Goal: Transaction & Acquisition: Purchase product/service

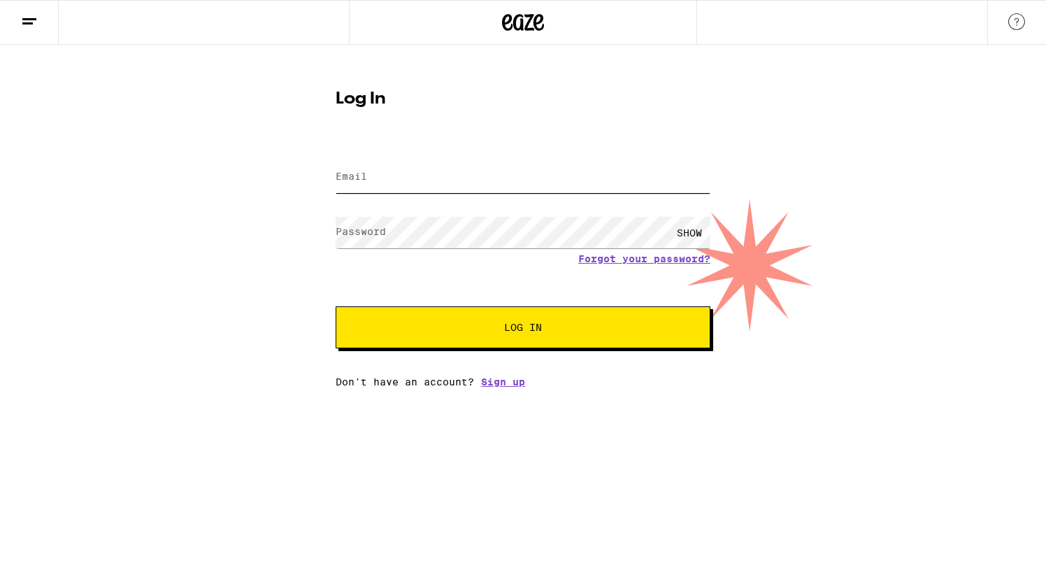
click at [453, 166] on input "Email" at bounding box center [523, 177] width 375 height 31
click at [683, 170] on input "Email" at bounding box center [523, 177] width 375 height 31
click at [702, 178] on input "Email" at bounding box center [523, 177] width 375 height 31
click at [681, 185] on input "Email" at bounding box center [523, 177] width 375 height 31
click at [0, 388] on com-1password-button at bounding box center [0, 388] width 0 height 0
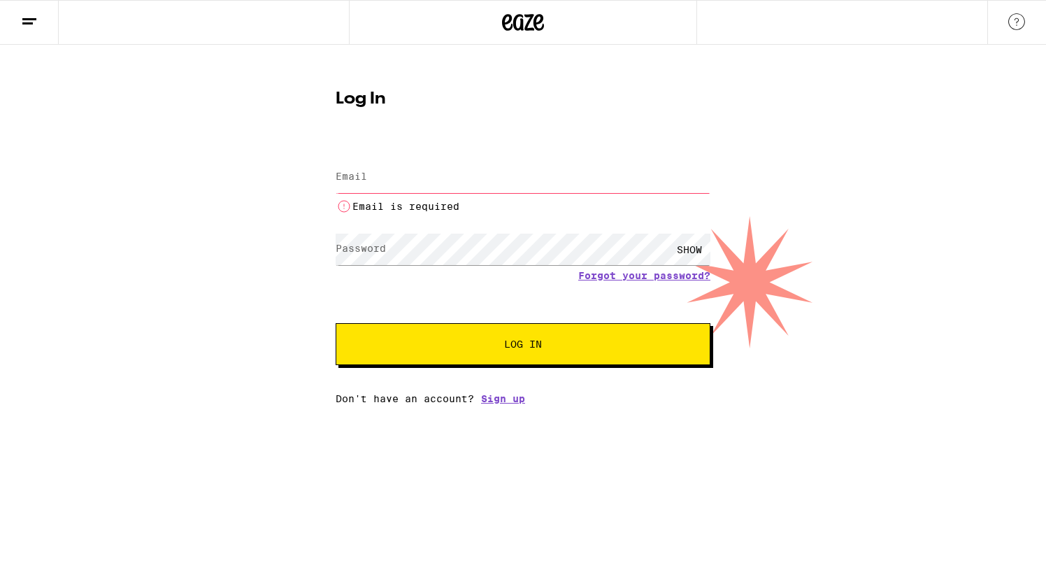
type input "[EMAIL_ADDRESS][DOMAIN_NAME]"
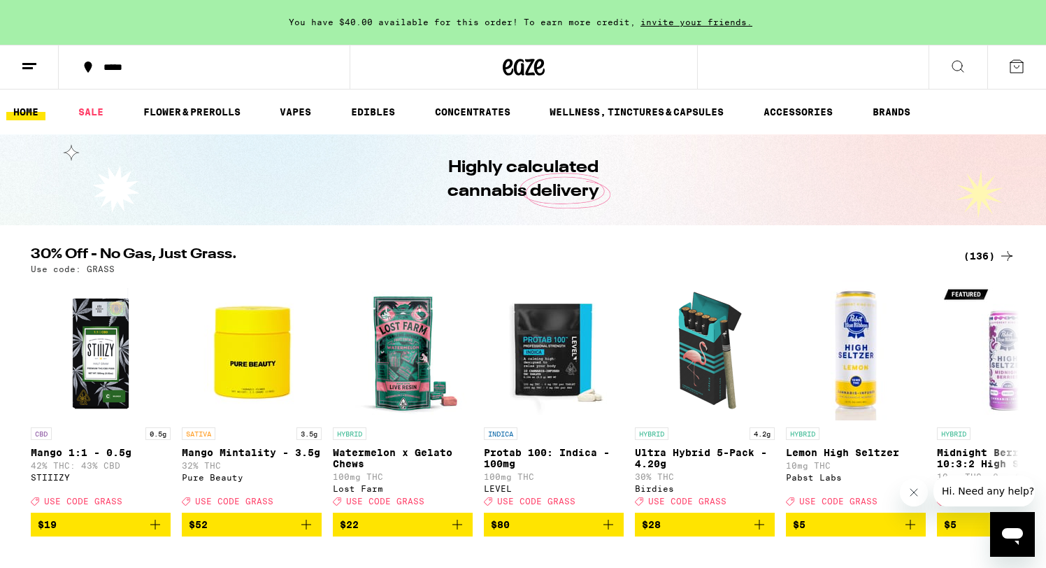
click at [108, 66] on div "*****" at bounding box center [213, 67] width 232 height 10
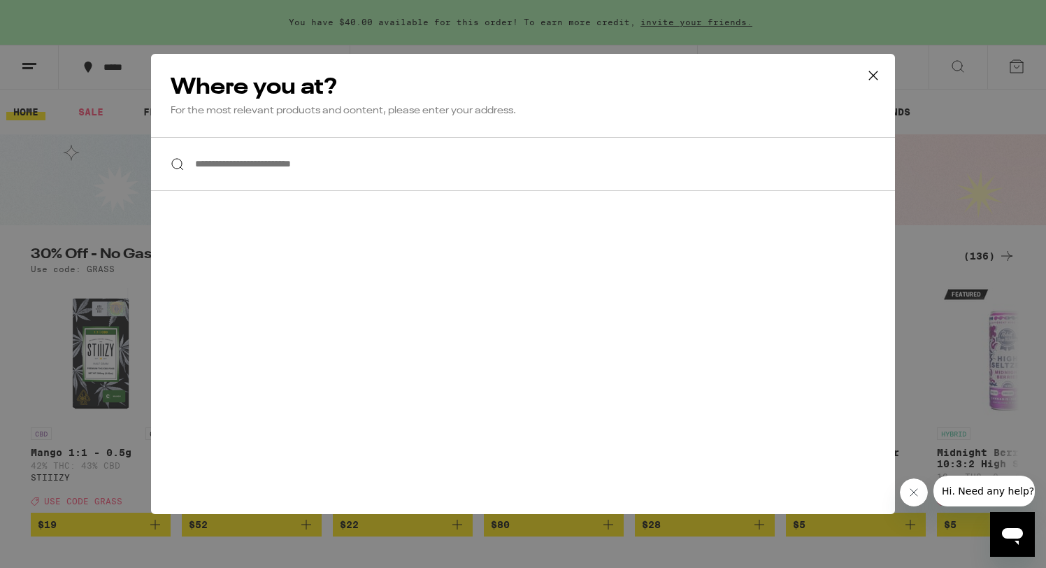
click at [210, 164] on input "**********" at bounding box center [523, 164] width 744 height 54
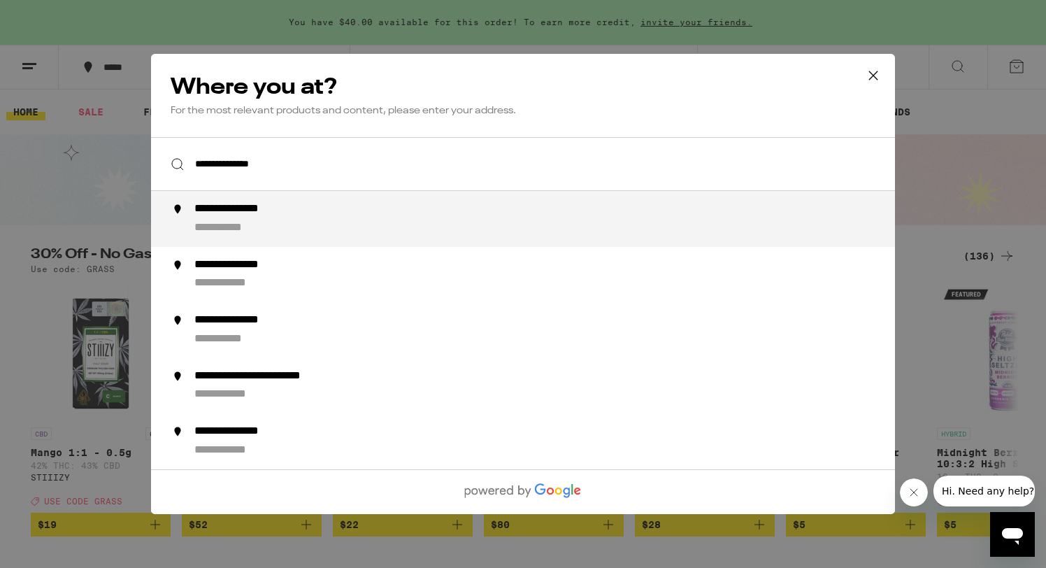
click at [204, 217] on div "**********" at bounding box center [248, 209] width 108 height 15
type input "**********"
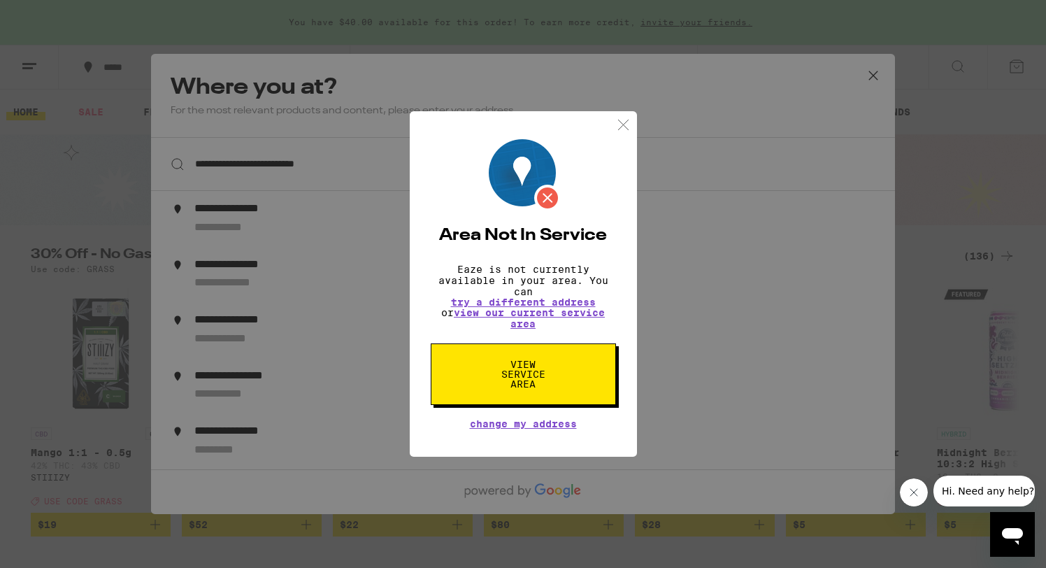
click at [528, 374] on span "View Service Area" at bounding box center [524, 374] width 72 height 29
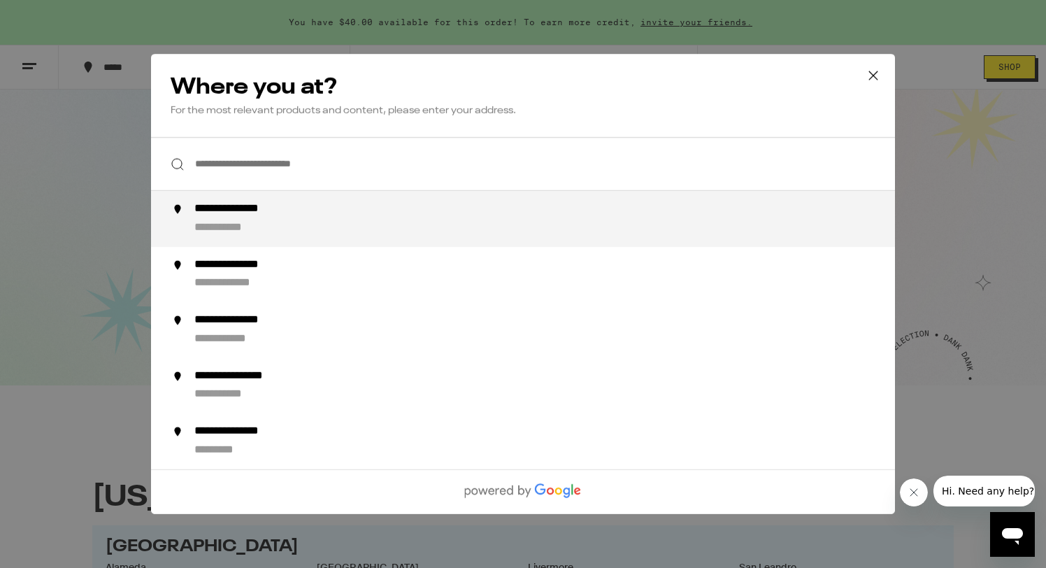
click at [429, 223] on div "**********" at bounding box center [550, 219] width 713 height 34
type input "**********"
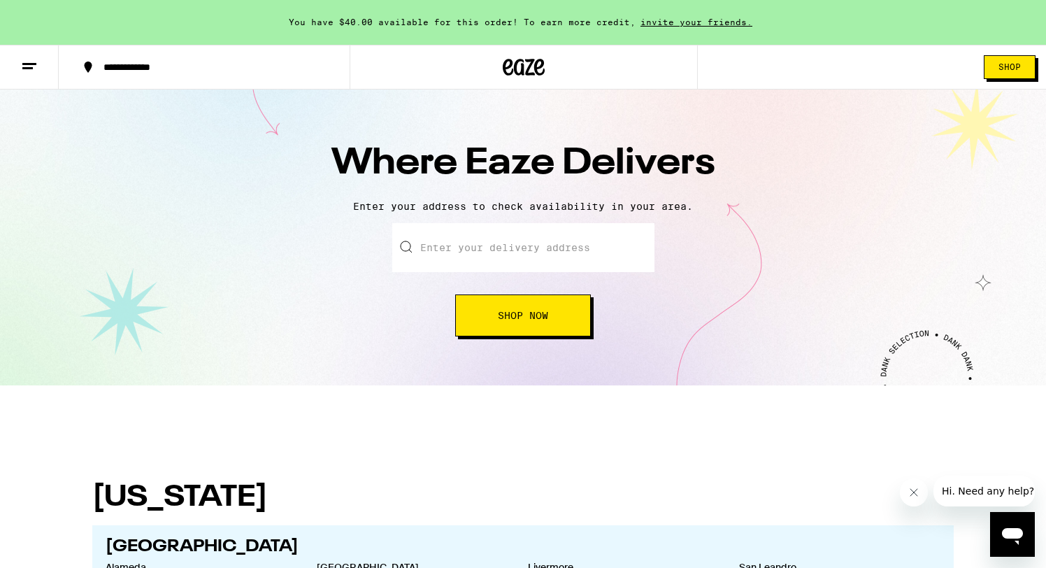
click at [356, 270] on div "Enter your delivery address Shop Now" at bounding box center [523, 279] width 1018 height 113
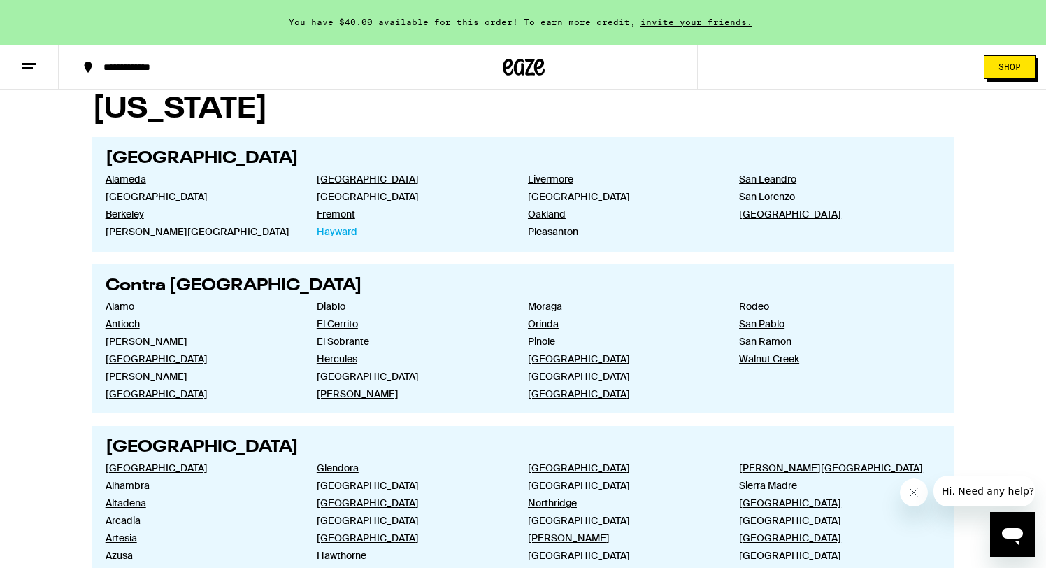
scroll to position [396, 0]
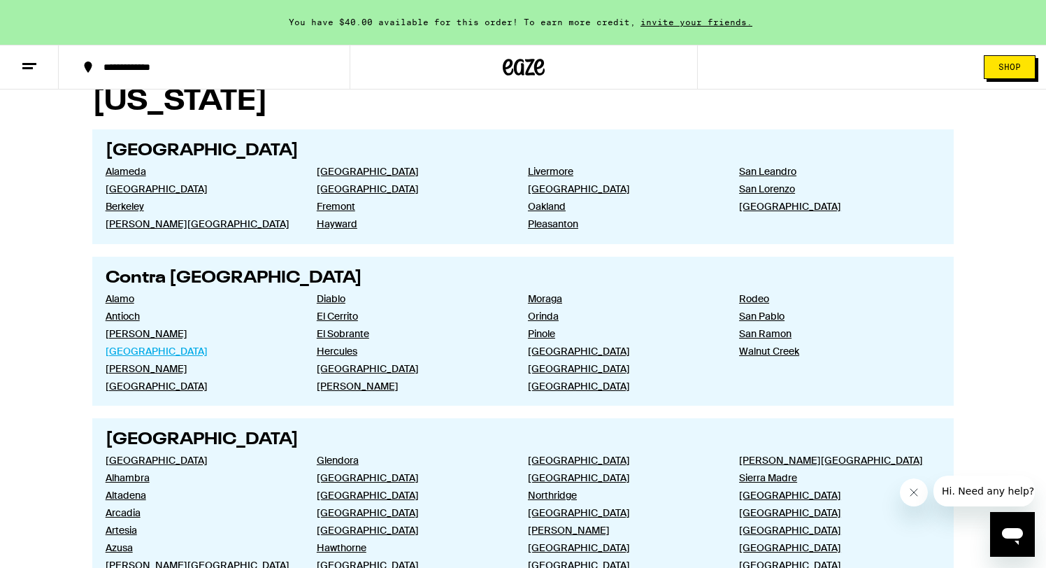
click at [130, 350] on link "[GEOGRAPHIC_DATA]" at bounding box center [200, 351] width 189 height 13
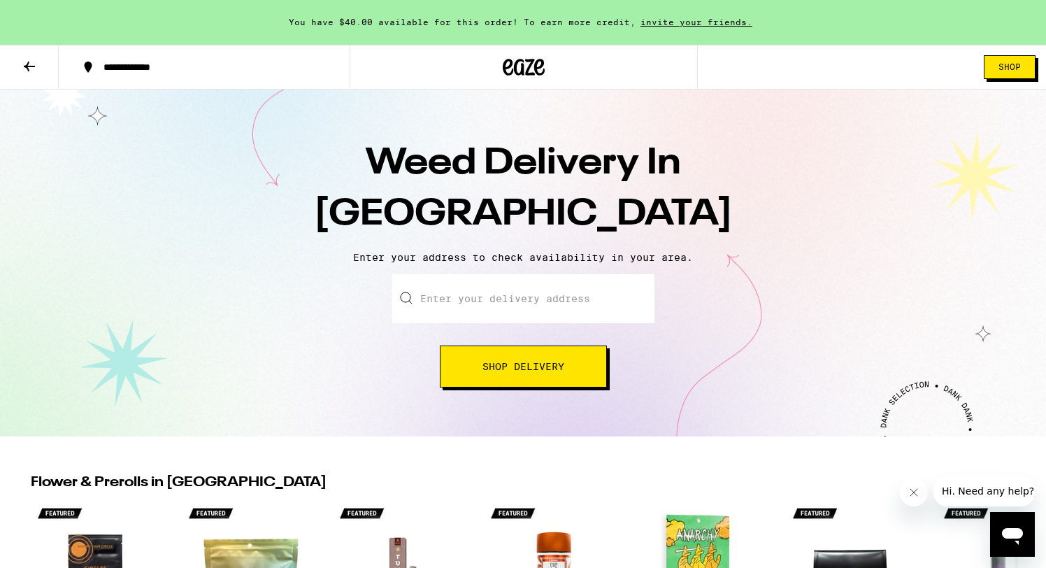
click at [1016, 66] on span "Shop" at bounding box center [1010, 67] width 22 height 8
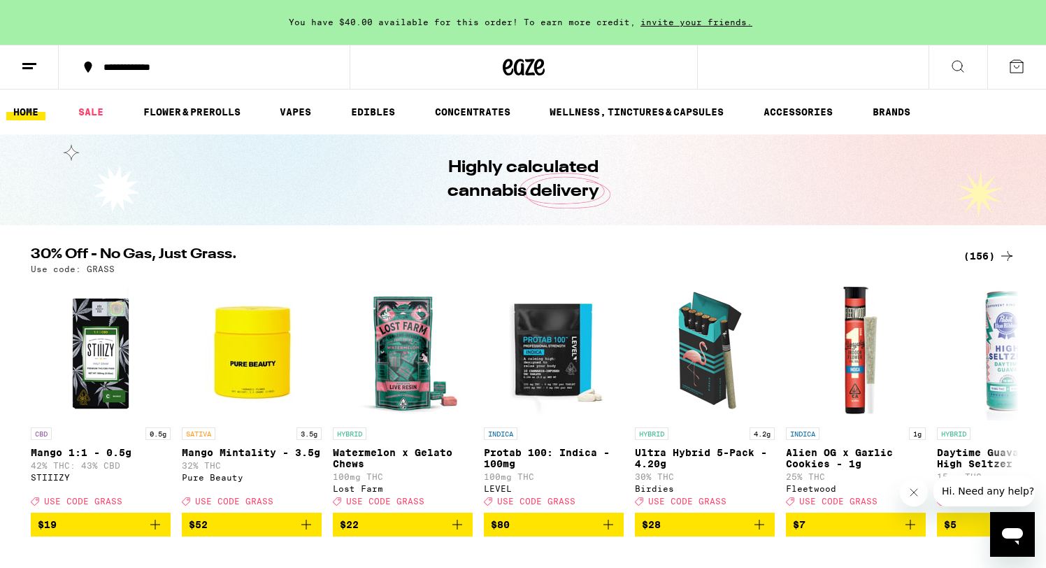
click at [988, 257] on div "(156)" at bounding box center [990, 256] width 52 height 17
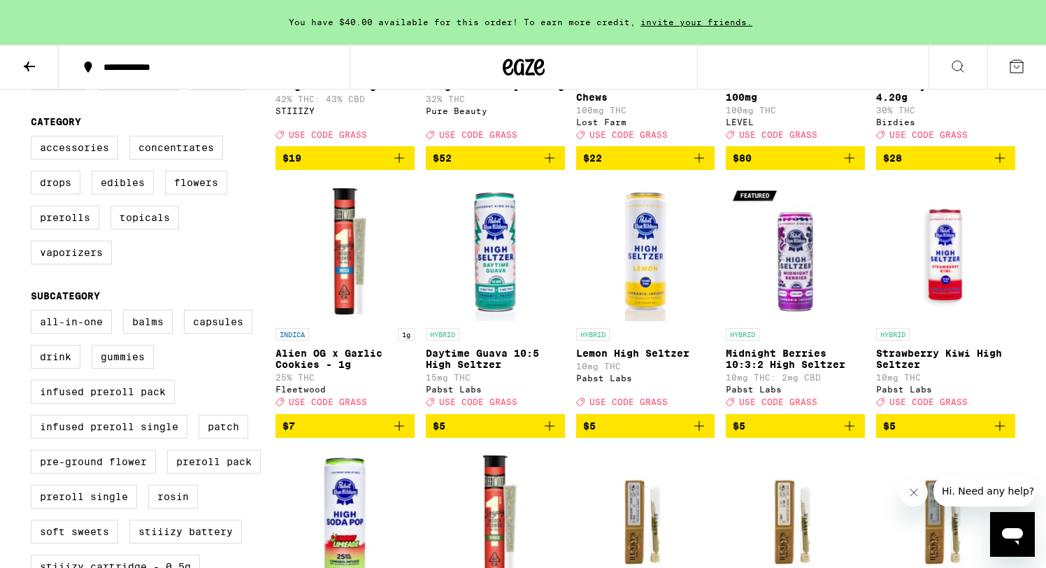
scroll to position [332, 0]
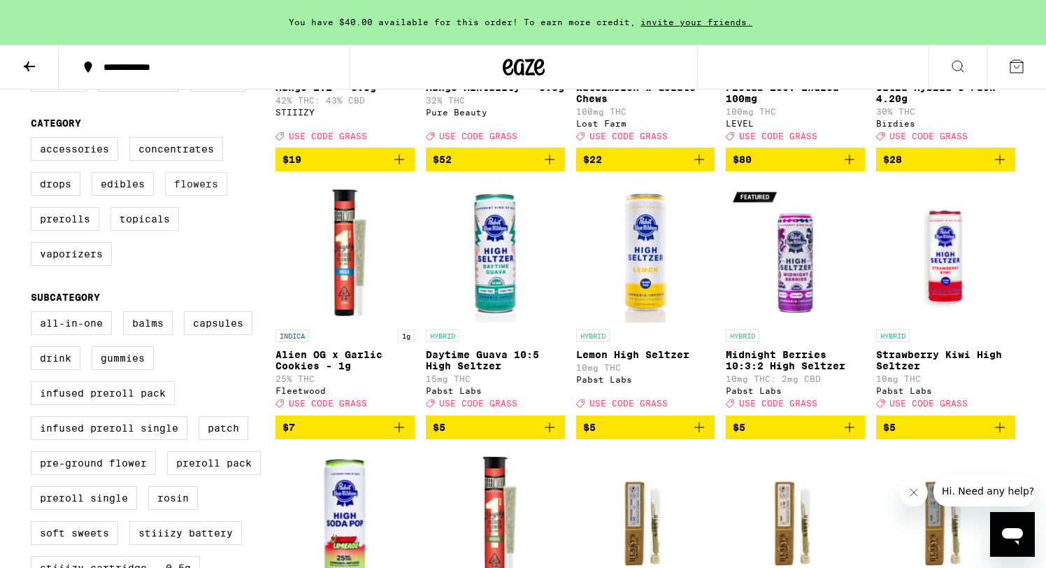
click at [194, 193] on label "Flowers" at bounding box center [196, 184] width 62 height 24
click at [34, 140] on input "Flowers" at bounding box center [34, 139] width 1 height 1
checkbox input "true"
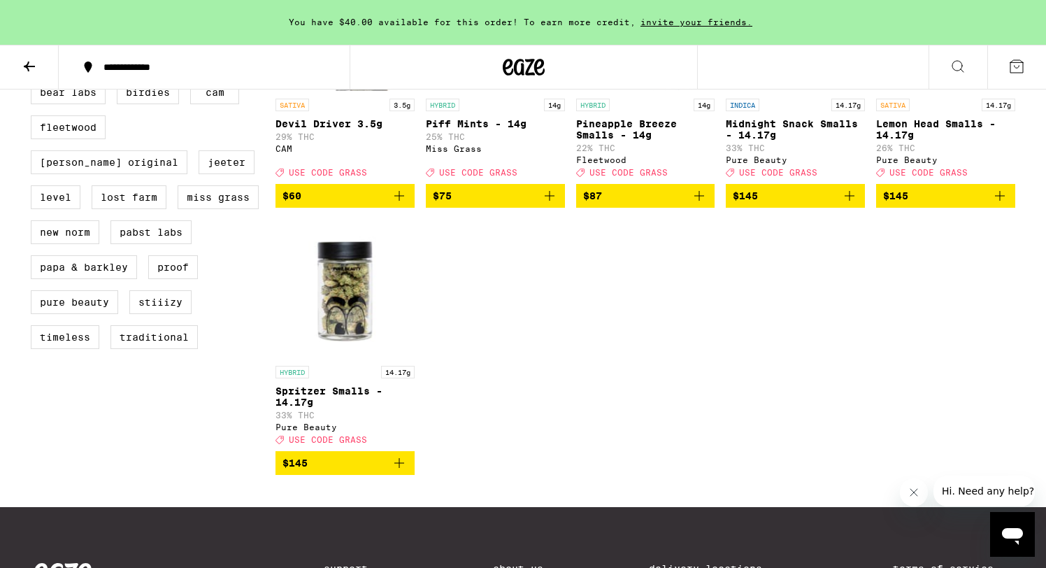
scroll to position [985, 0]
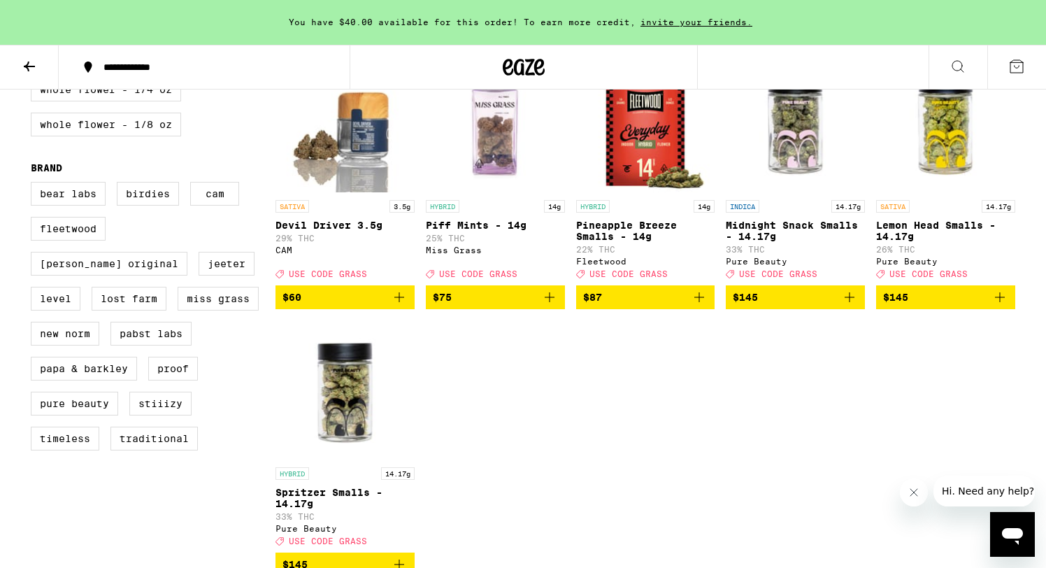
click at [692, 306] on icon "Add to bag" at bounding box center [699, 297] width 17 height 17
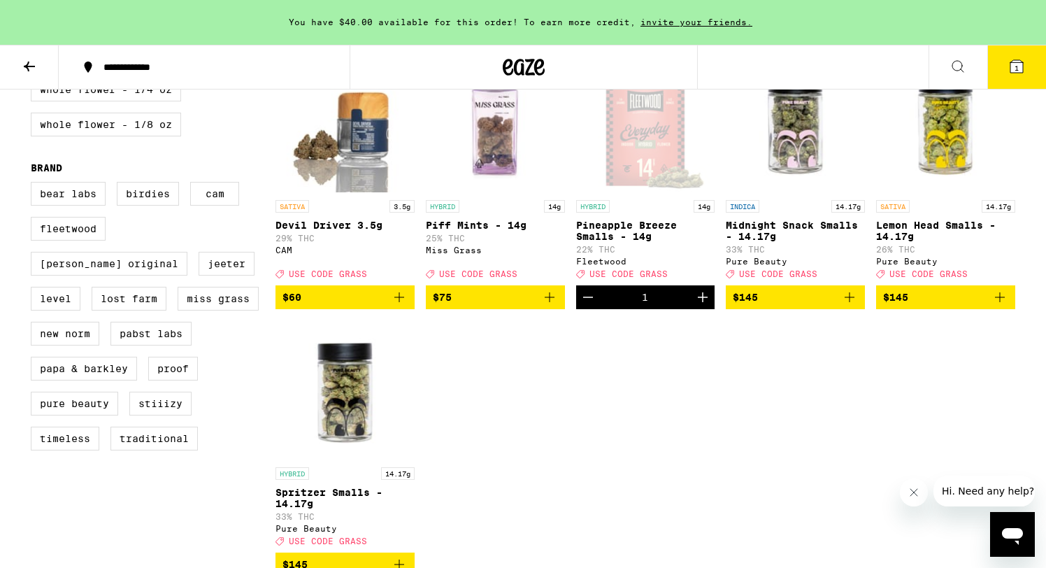
click at [704, 302] on icon "Increment" at bounding box center [703, 297] width 10 height 10
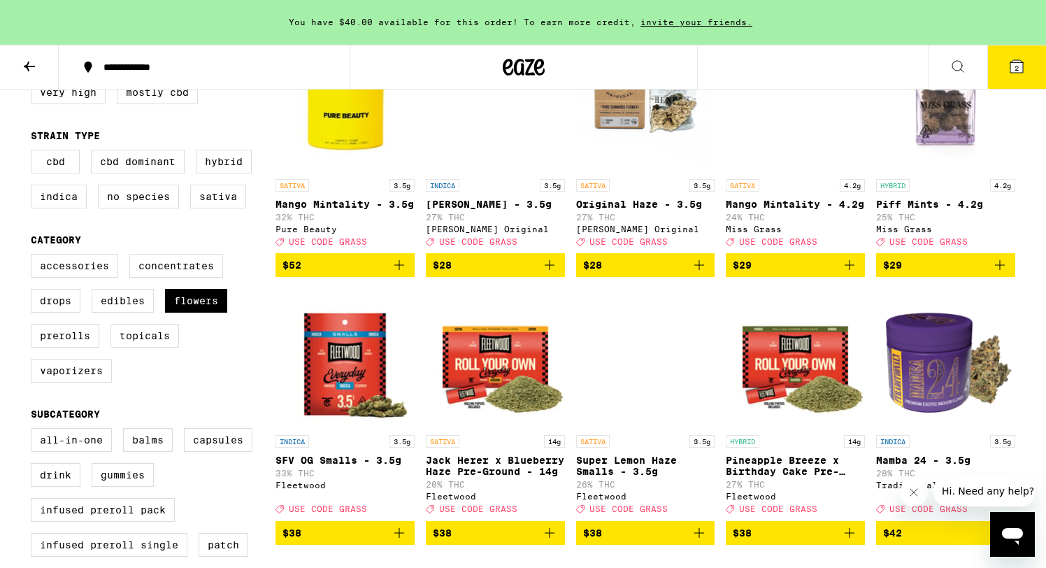
scroll to position [209, 0]
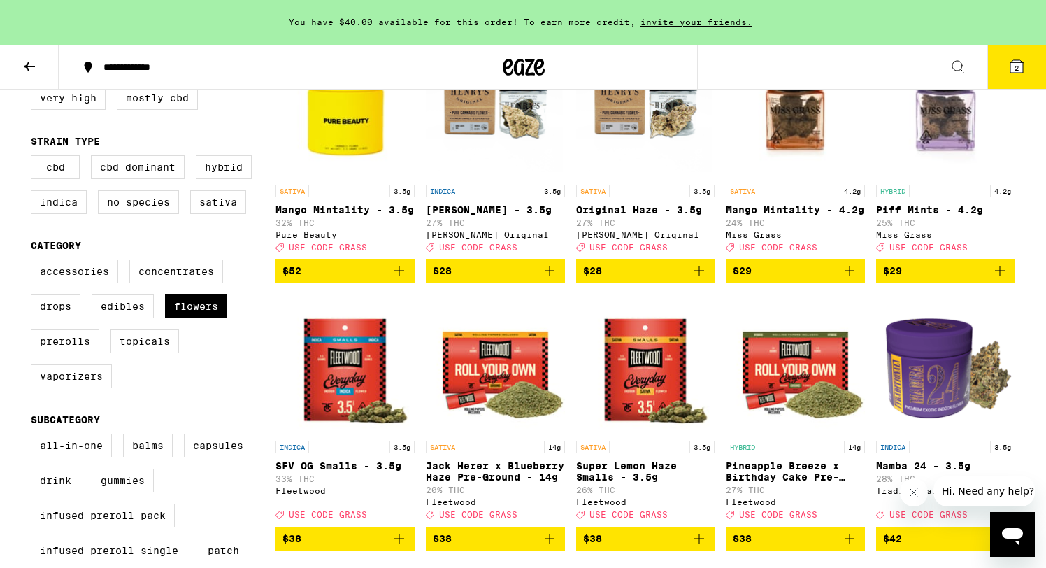
click at [1003, 75] on button "2" at bounding box center [1017, 66] width 59 height 43
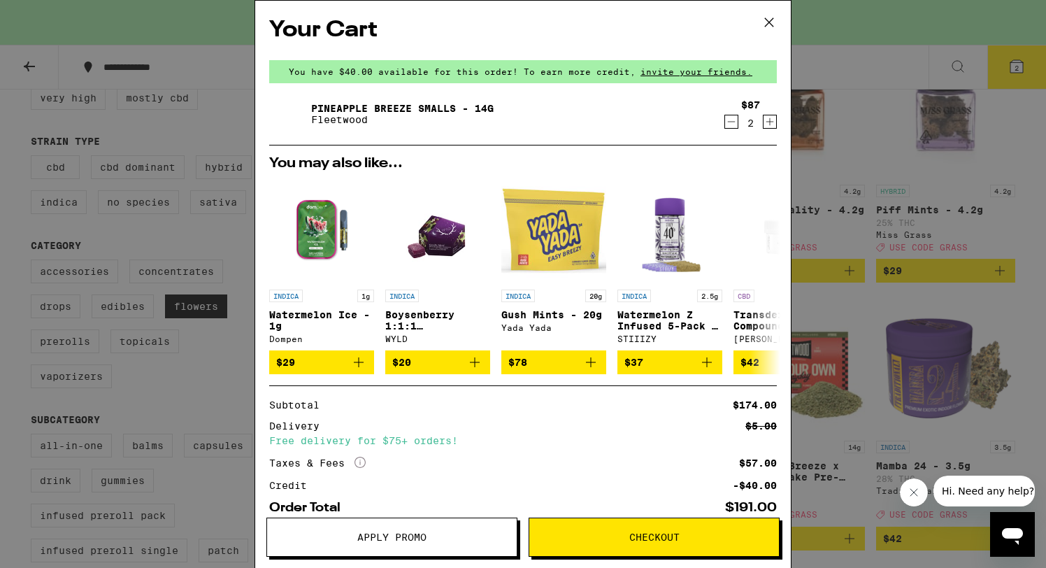
click at [733, 120] on icon "Decrement" at bounding box center [731, 121] width 13 height 17
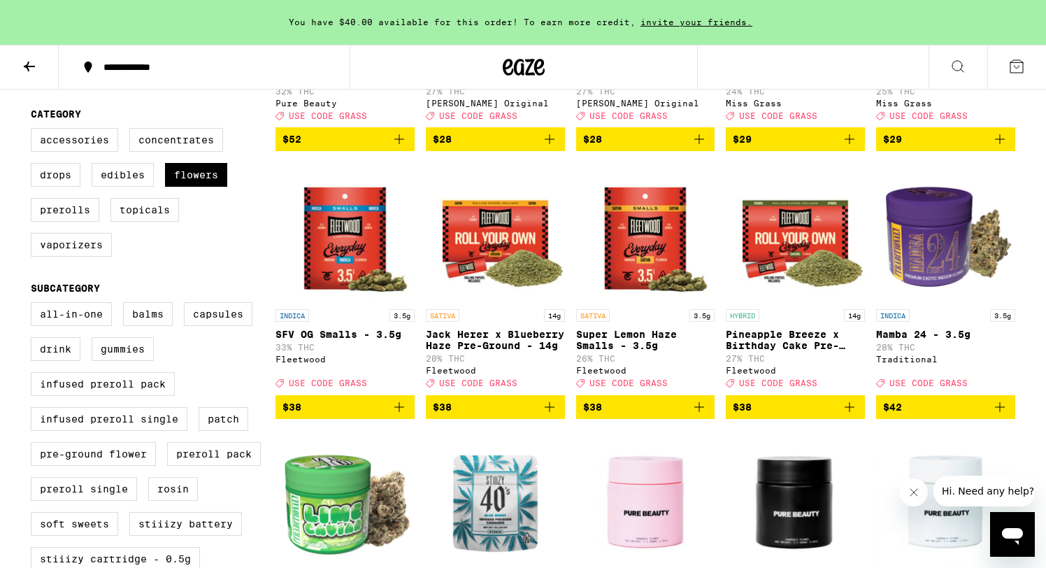
scroll to position [445, 0]
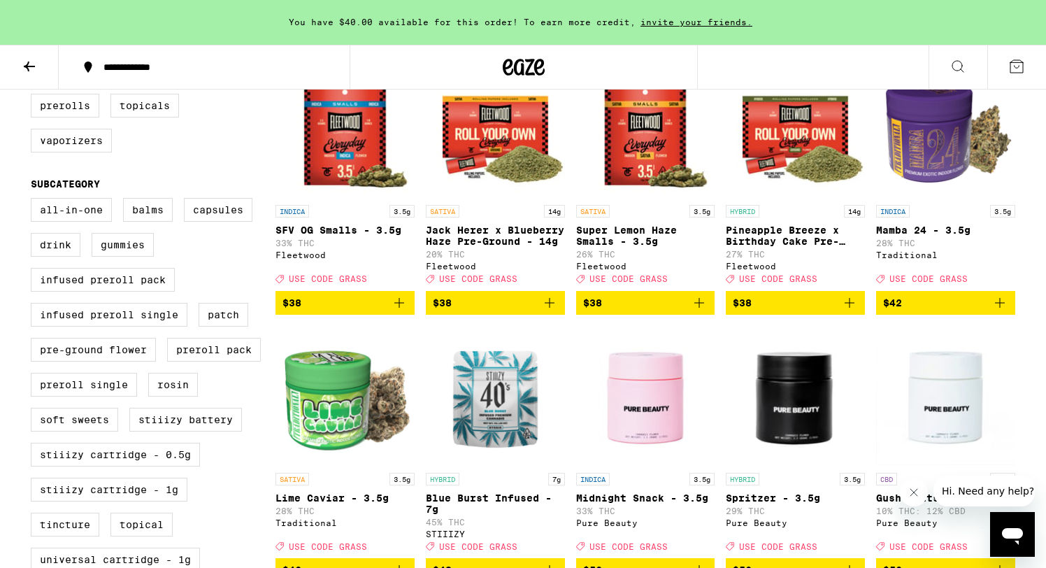
click at [547, 308] on icon "Add to bag" at bounding box center [550, 303] width 10 height 10
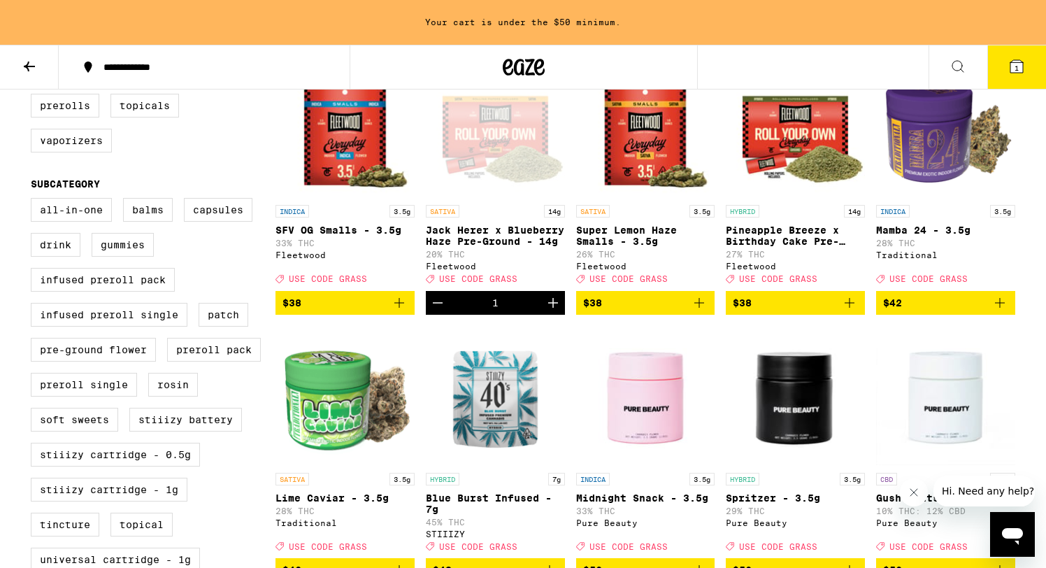
click at [854, 311] on icon "Add to bag" at bounding box center [849, 302] width 17 height 17
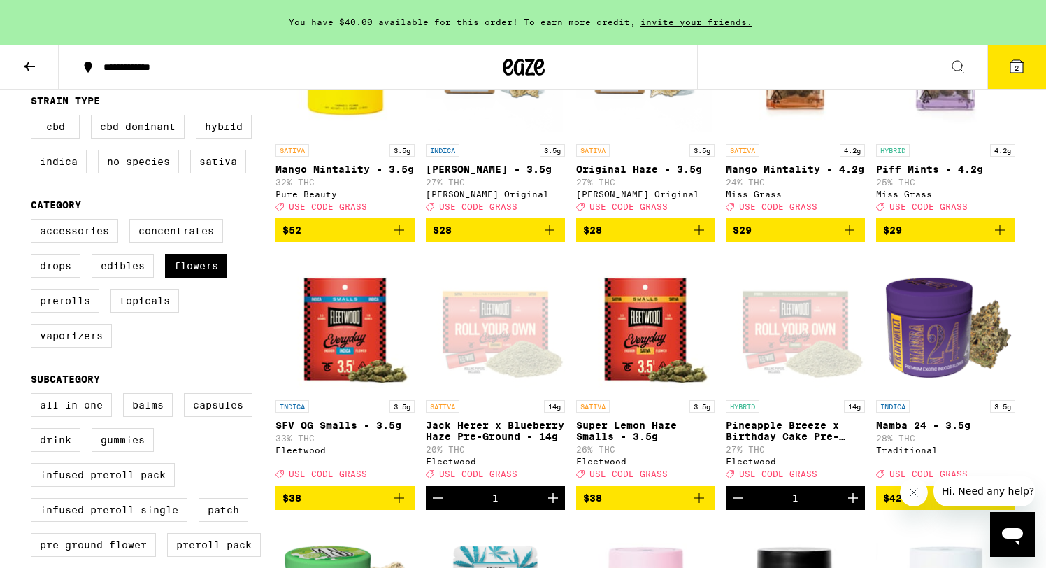
scroll to position [173, 0]
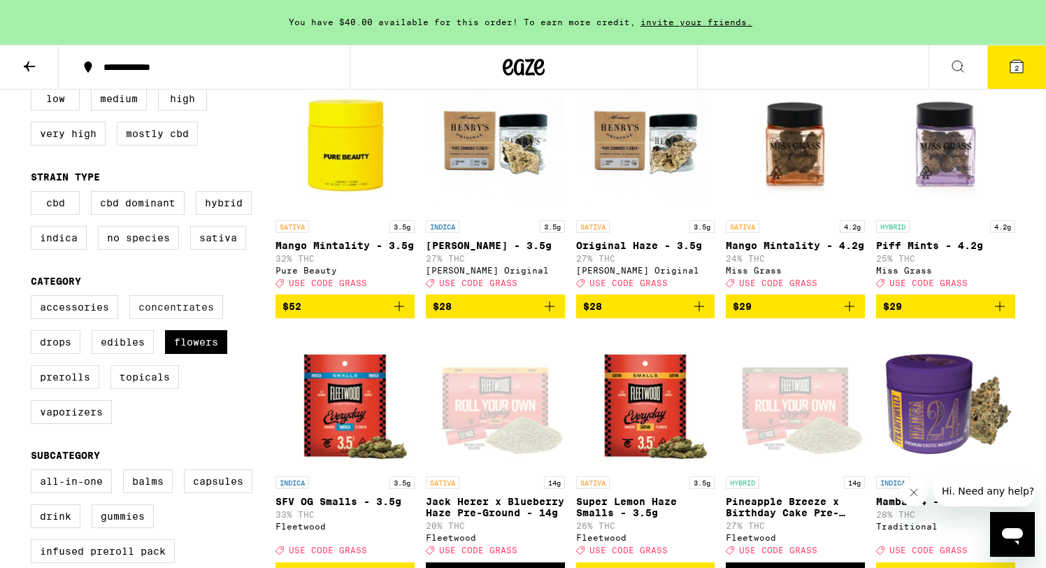
click at [162, 319] on label "Concentrates" at bounding box center [176, 307] width 94 height 24
click at [34, 298] on input "Concentrates" at bounding box center [34, 297] width 1 height 1
checkbox input "true"
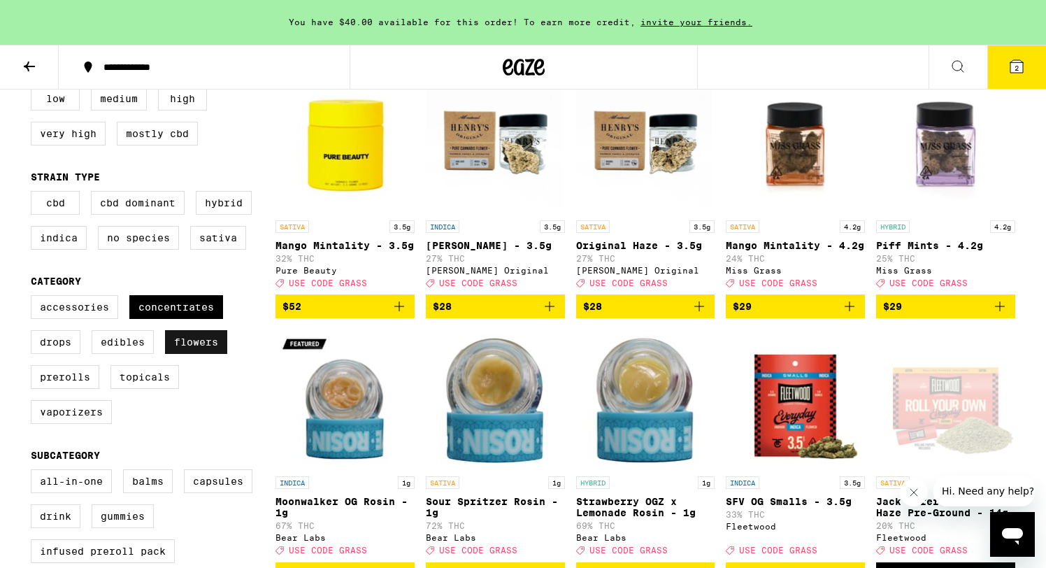
click at [182, 354] on label "Flowers" at bounding box center [196, 342] width 62 height 24
click at [34, 298] on input "Flowers" at bounding box center [34, 297] width 1 height 1
checkbox input "false"
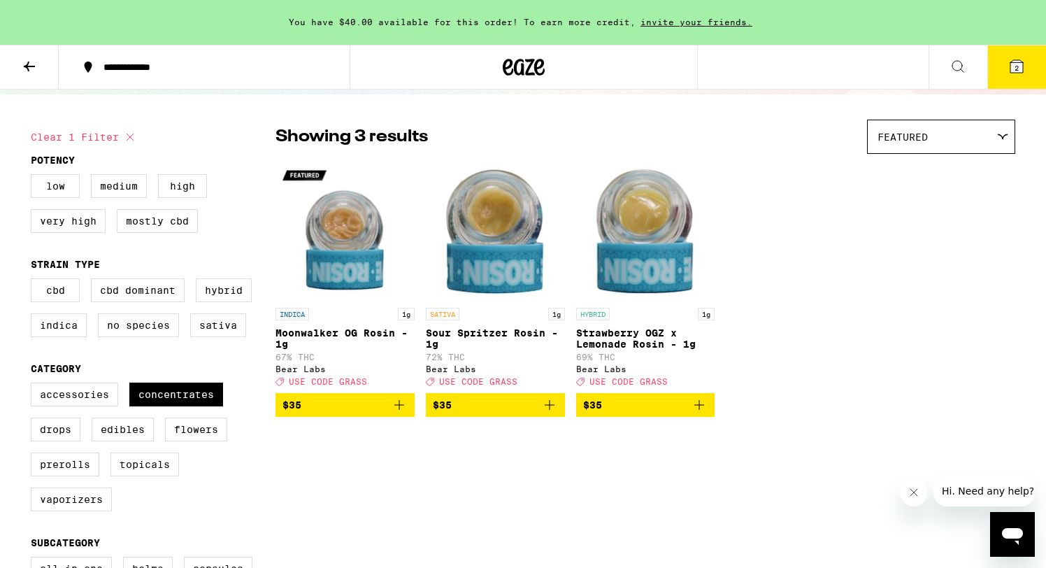
scroll to position [87, 0]
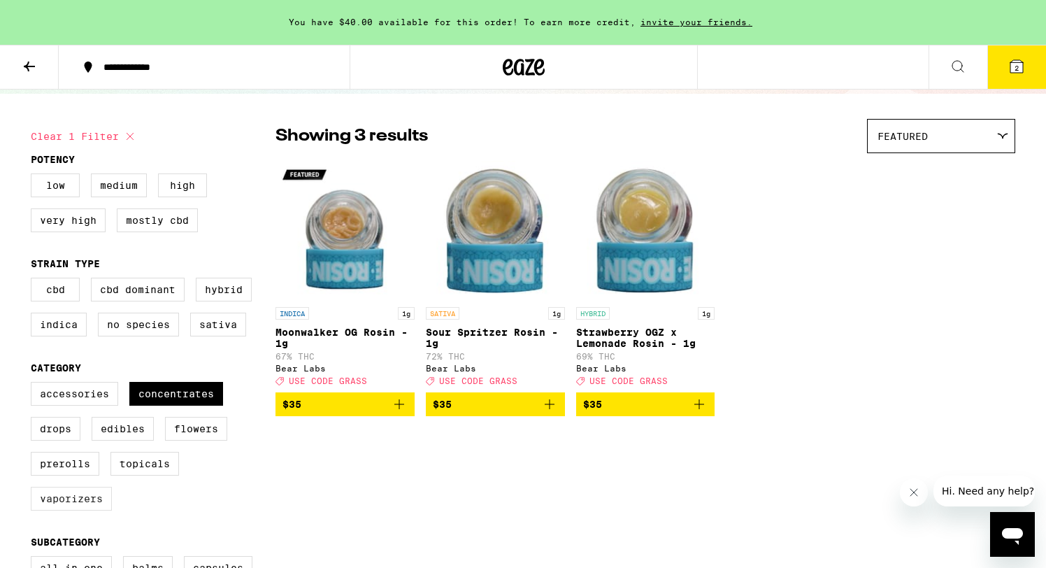
click at [92, 511] on label "Vaporizers" at bounding box center [71, 499] width 81 height 24
click at [34, 385] on input "Vaporizers" at bounding box center [34, 384] width 1 height 1
checkbox input "true"
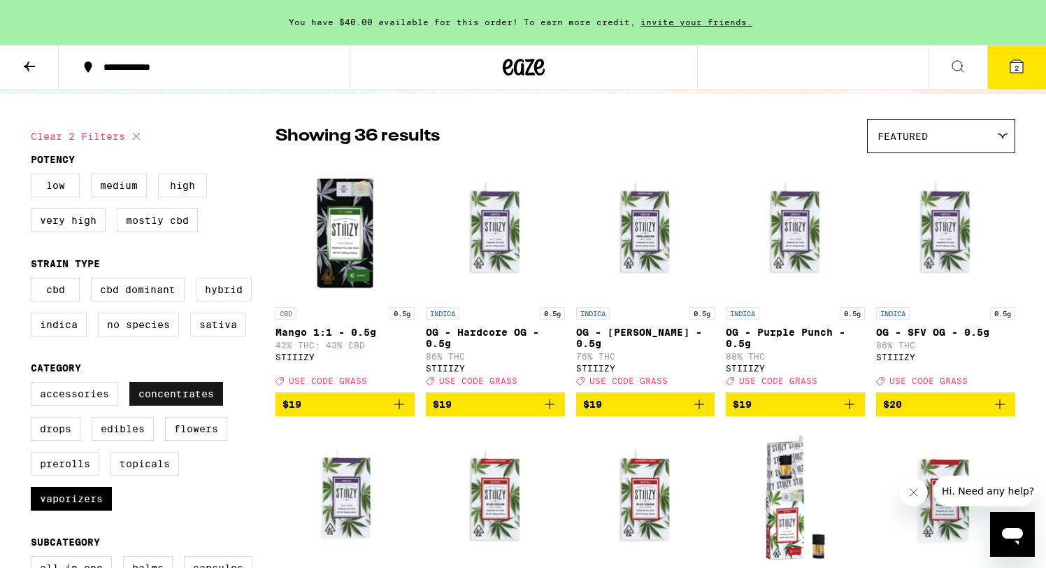
click at [163, 406] on label "Concentrates" at bounding box center [176, 394] width 94 height 24
click at [34, 385] on input "Concentrates" at bounding box center [34, 384] width 1 height 1
checkbox input "false"
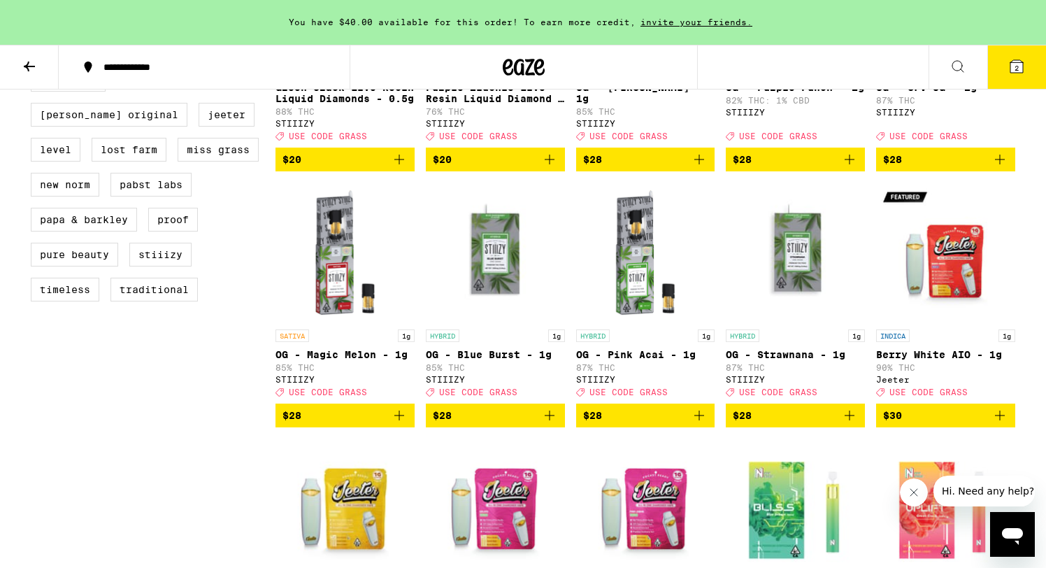
scroll to position [1146, 0]
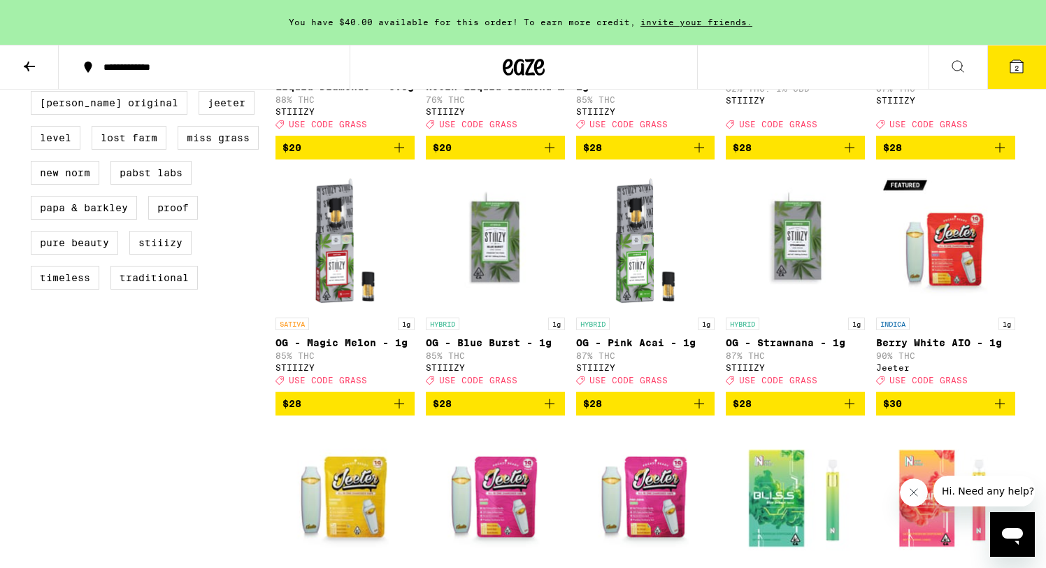
click at [399, 412] on icon "Add to bag" at bounding box center [399, 403] width 17 height 17
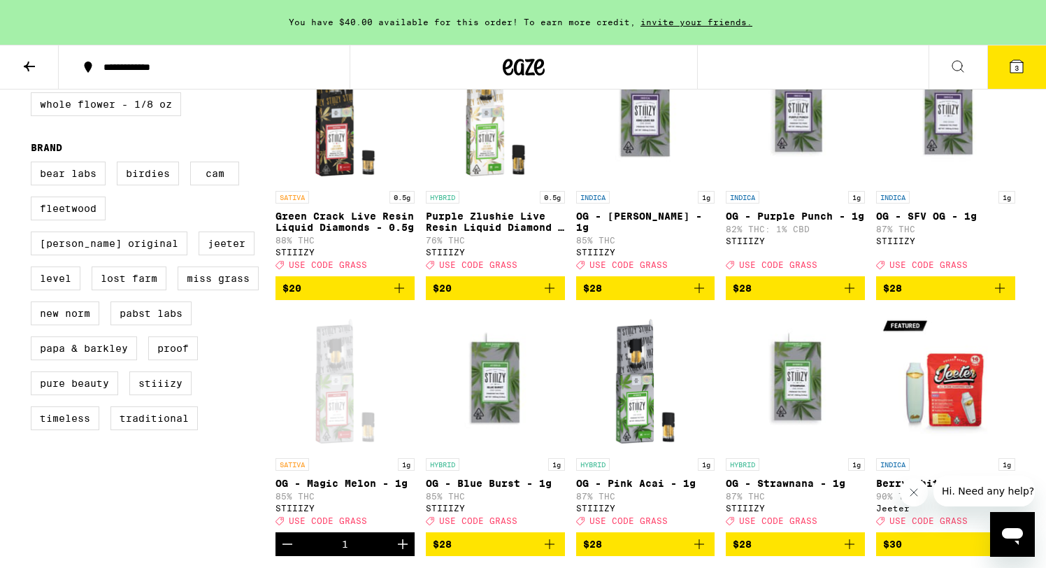
scroll to position [990, 0]
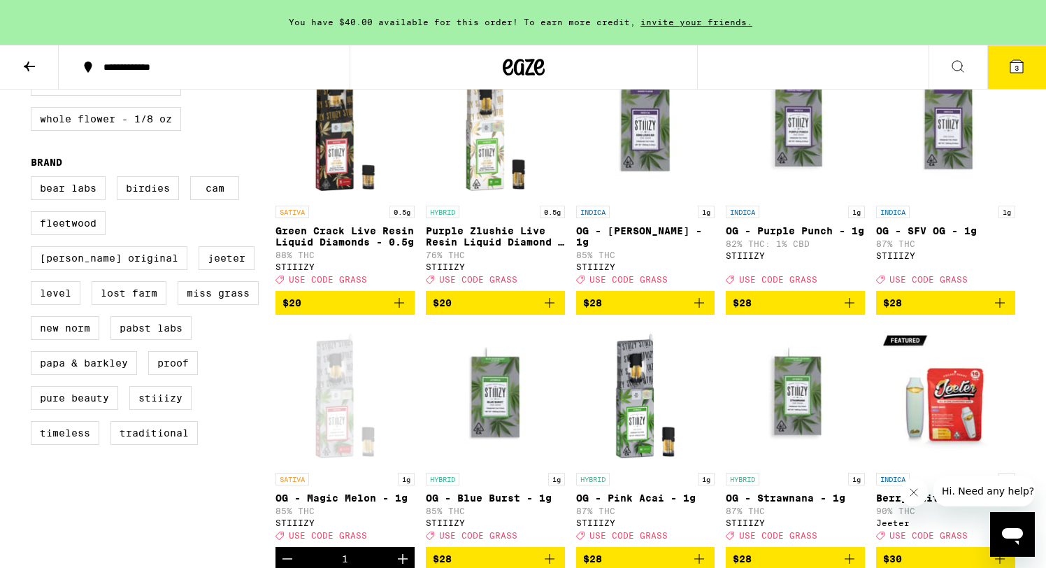
click at [706, 311] on icon "Add to bag" at bounding box center [699, 302] width 17 height 17
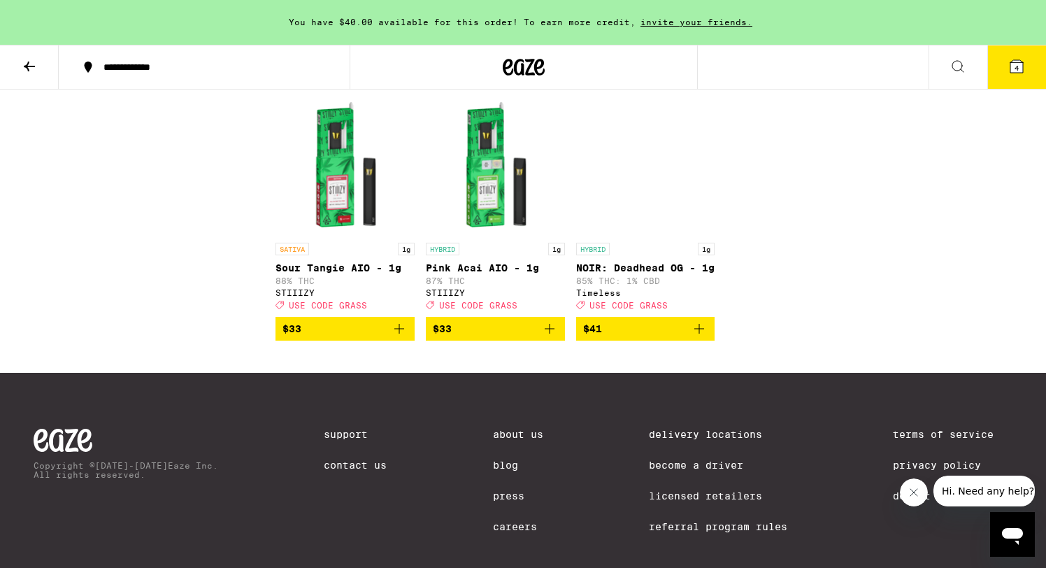
scroll to position [1746, 0]
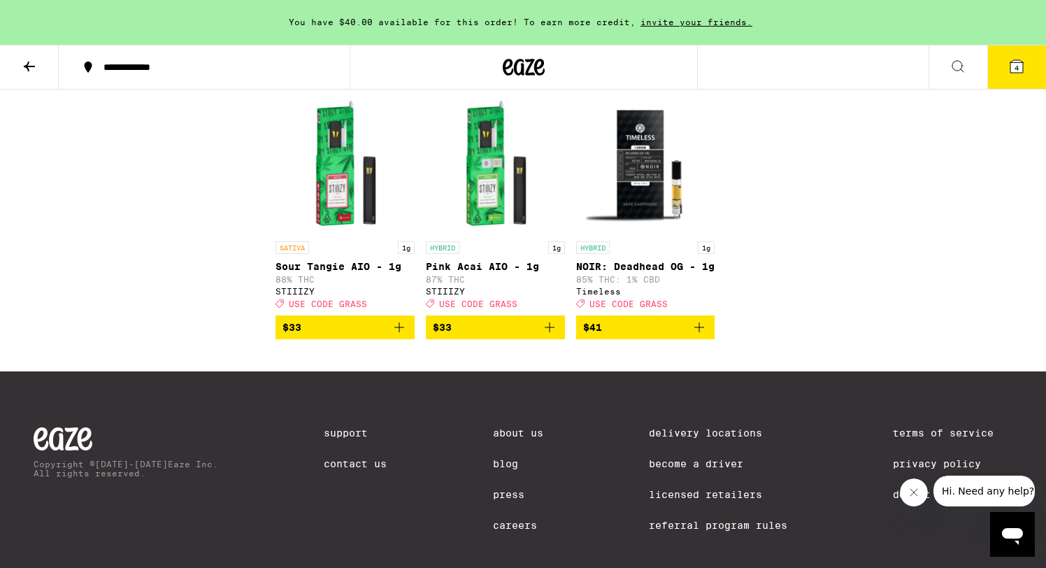
click at [702, 332] on icon "Add to bag" at bounding box center [700, 327] width 10 height 10
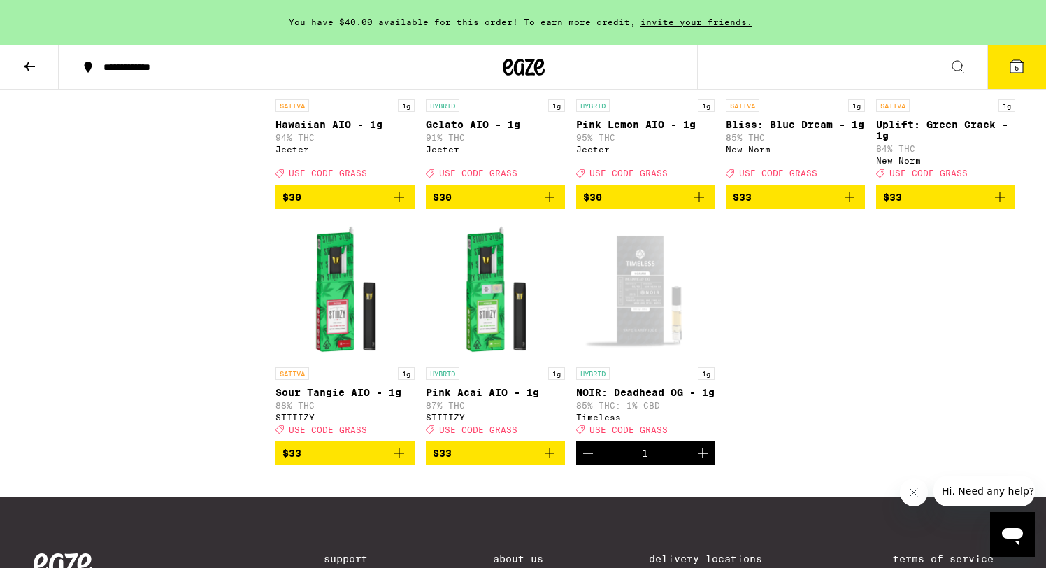
scroll to position [1586, 0]
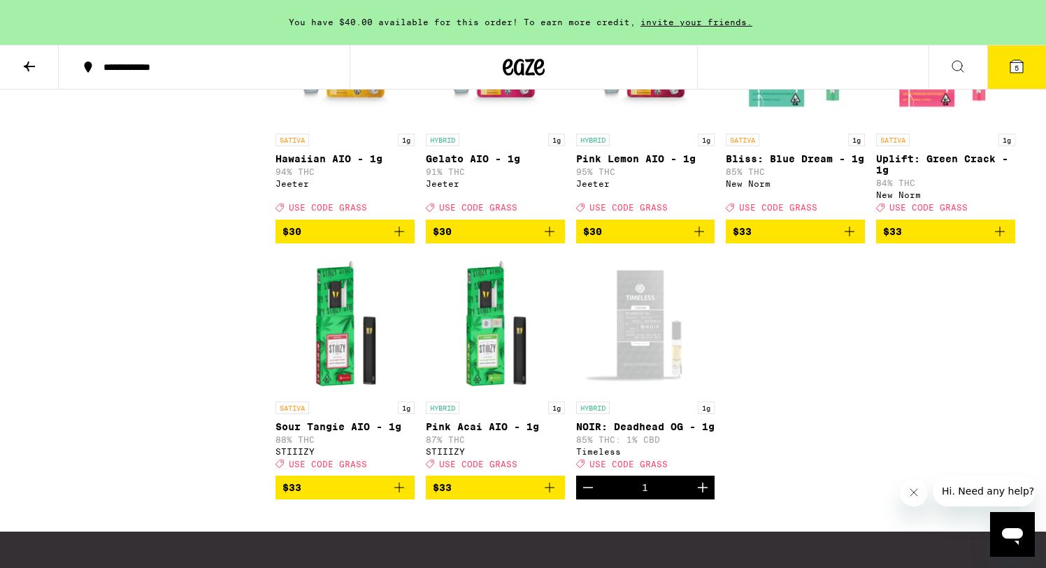
click at [1007, 71] on button "5" at bounding box center [1017, 66] width 59 height 43
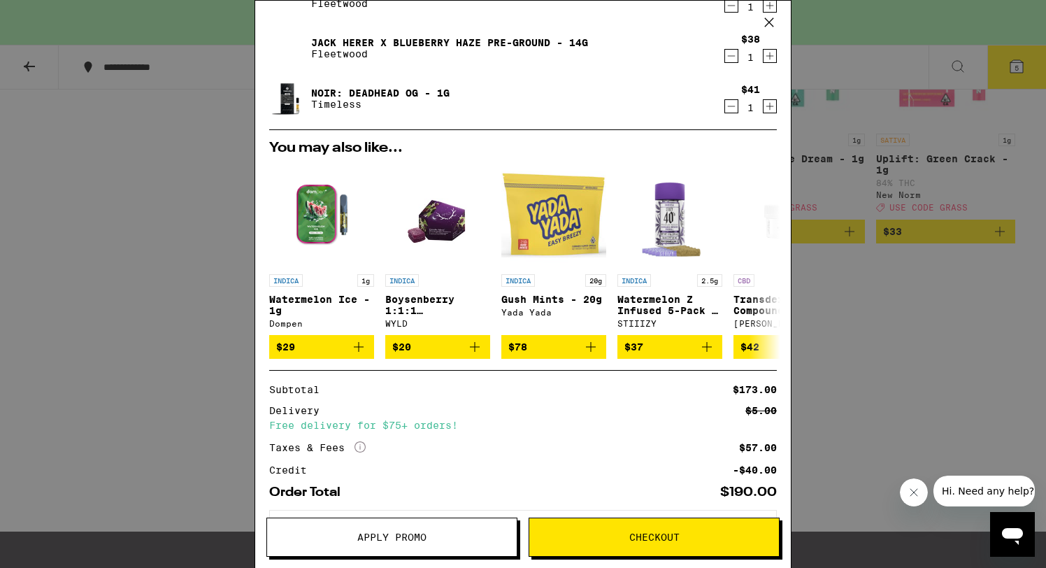
scroll to position [283, 0]
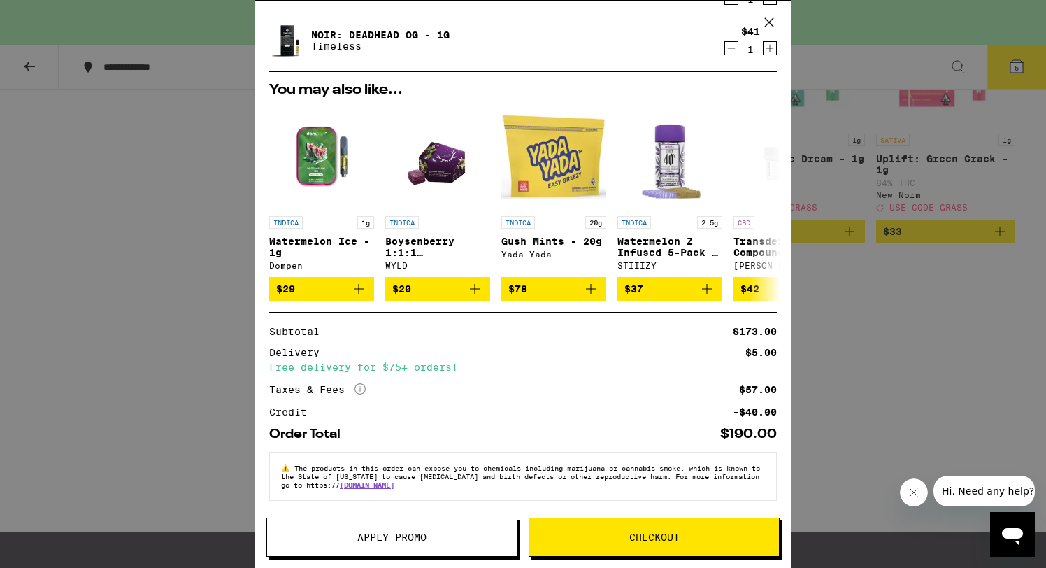
click at [415, 539] on span "Apply Promo" at bounding box center [391, 537] width 69 height 10
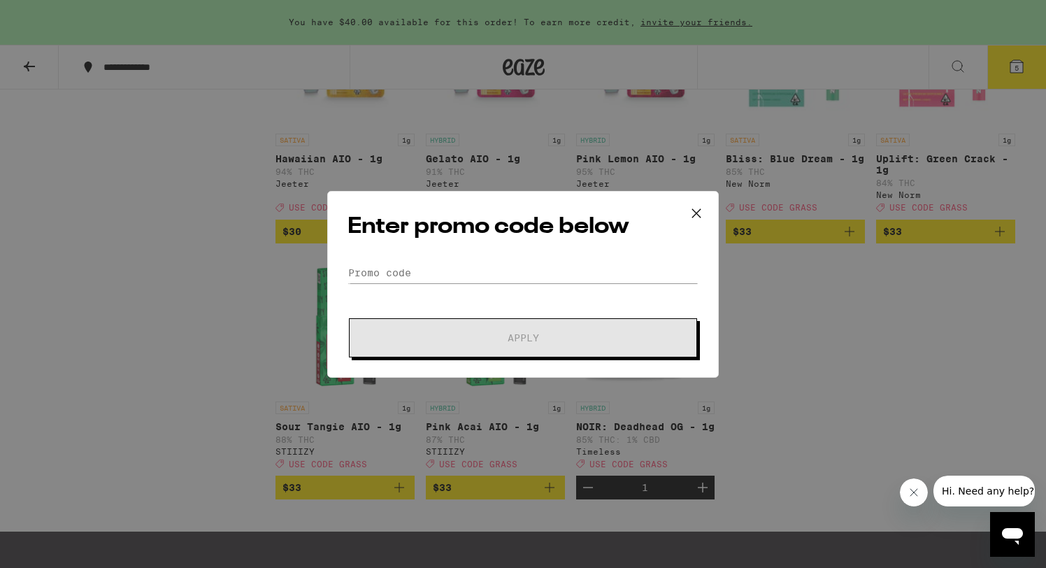
click at [534, 261] on div "Enter promo code below Promo Code Apply" at bounding box center [523, 284] width 392 height 187
click at [523, 265] on input "Promo Code" at bounding box center [523, 272] width 351 height 21
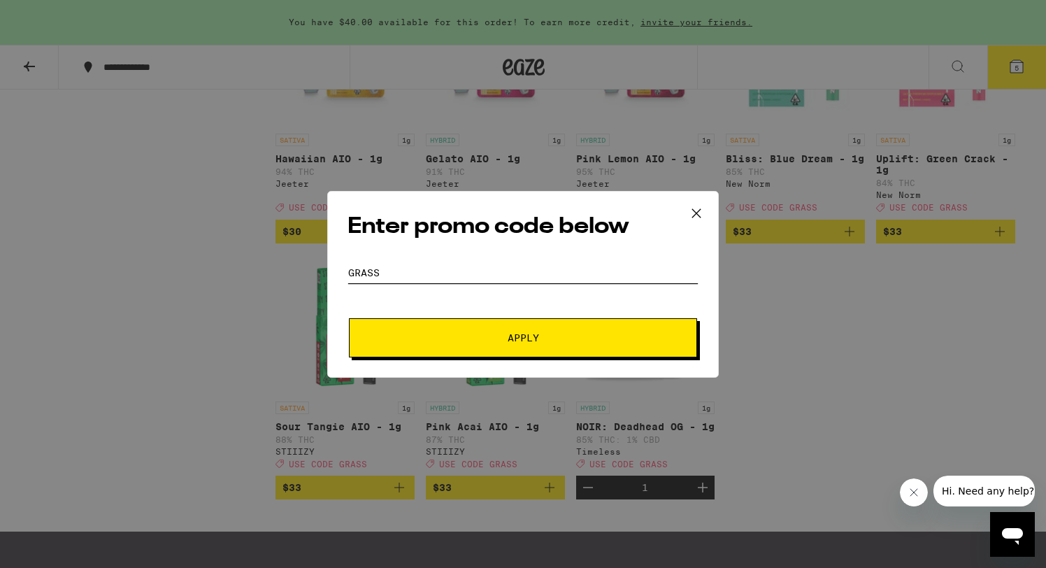
type input "grass"
click at [517, 333] on span "Apply" at bounding box center [523, 338] width 31 height 10
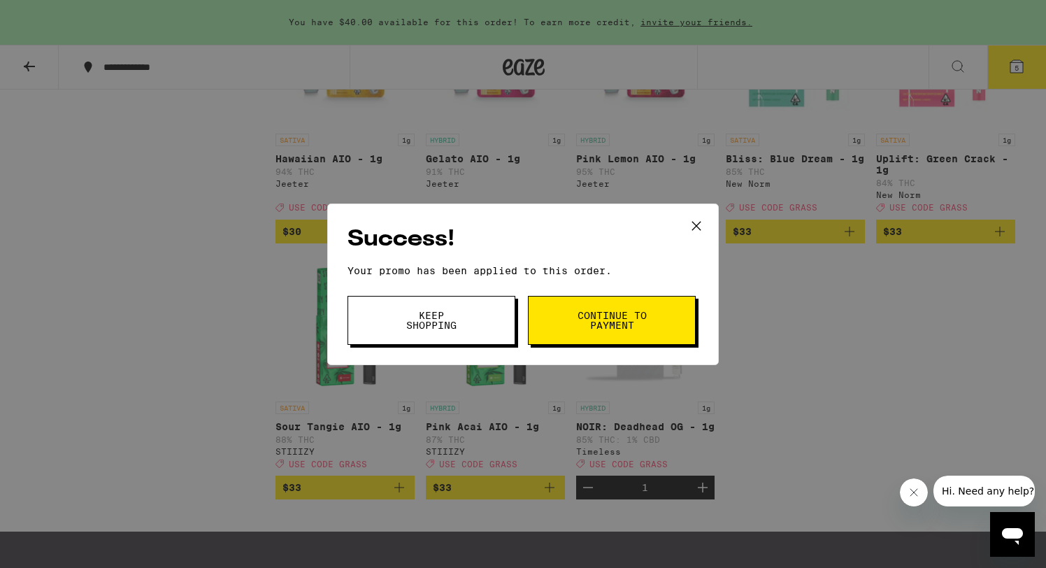
click at [602, 311] on span "Continue to payment" at bounding box center [611, 321] width 71 height 20
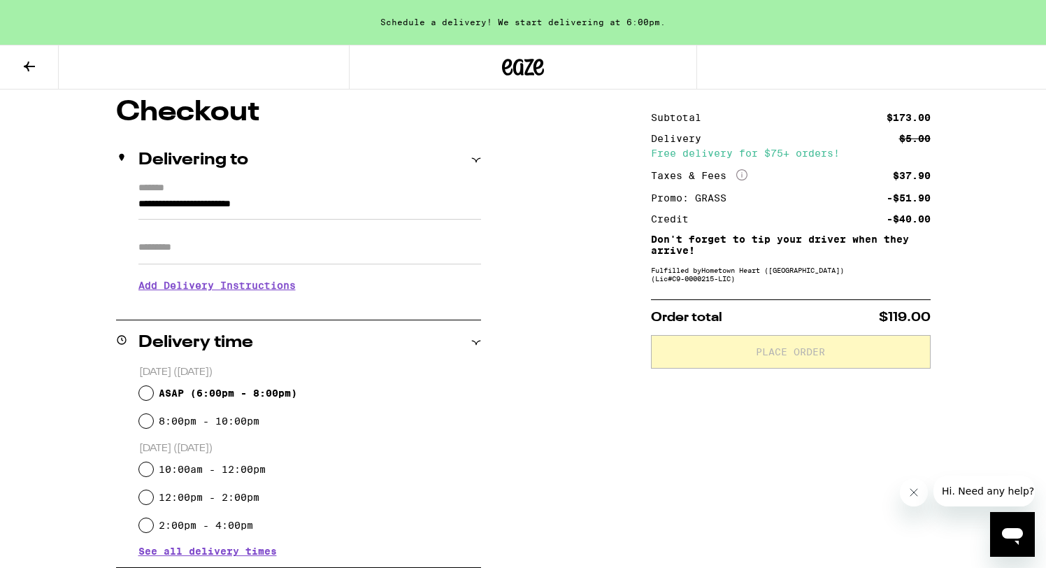
scroll to position [132, 0]
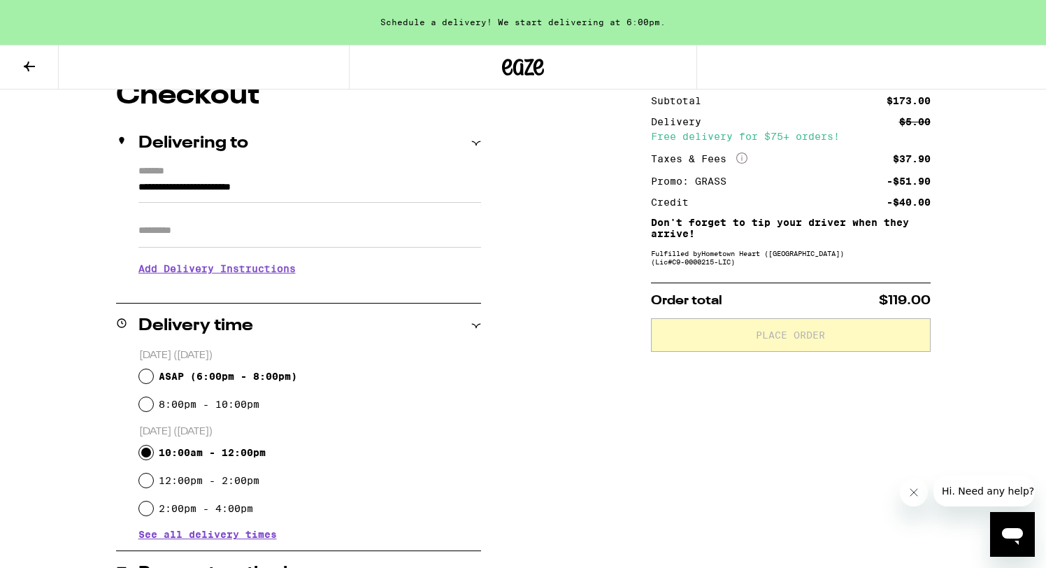
click at [142, 453] on input "10:00am - 12:00pm" at bounding box center [146, 453] width 14 height 14
radio input "true"
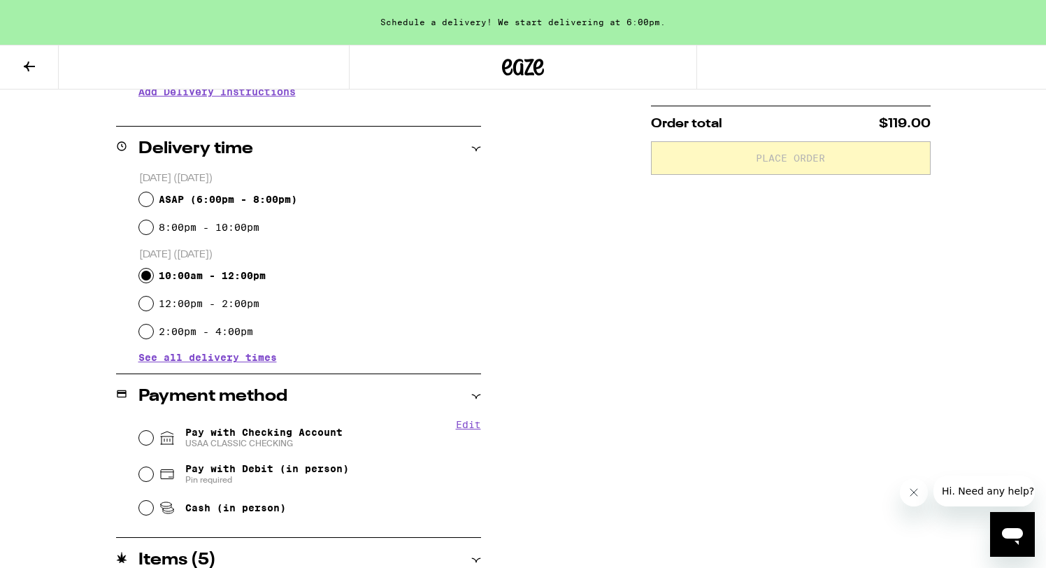
scroll to position [336, 0]
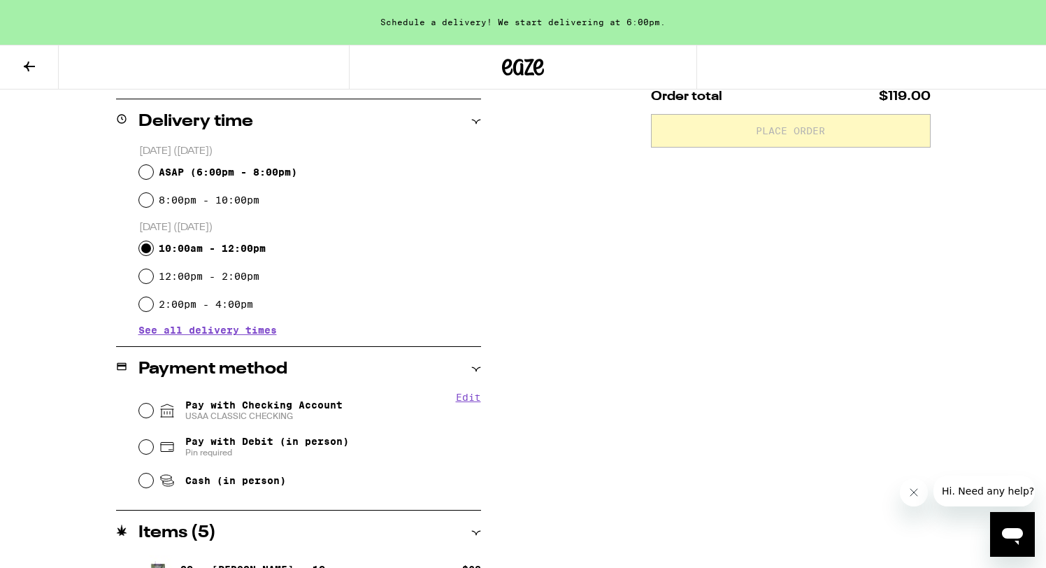
click at [253, 334] on span "See all delivery times" at bounding box center [207, 330] width 138 height 10
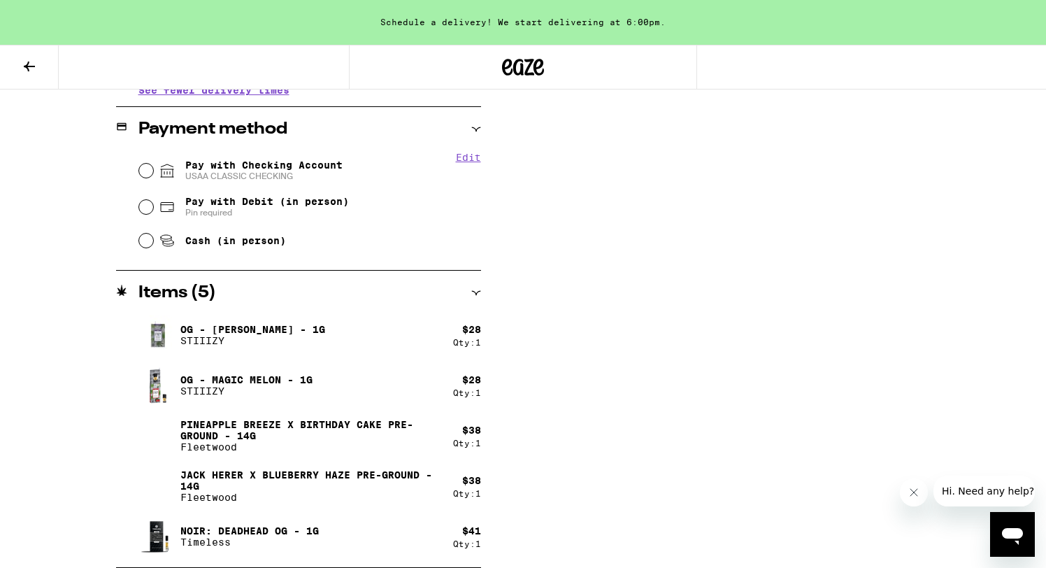
scroll to position [0, 0]
